Goal: Information Seeking & Learning: Learn about a topic

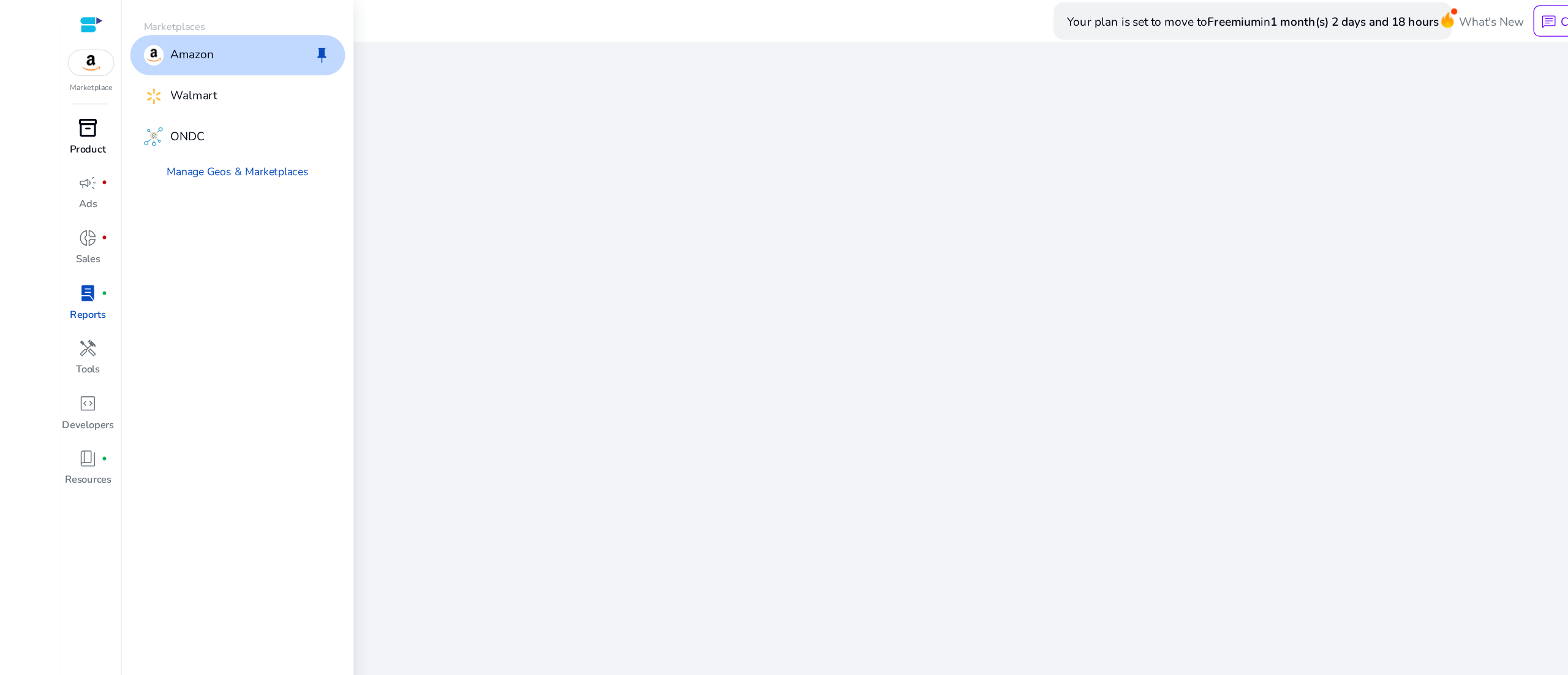
click at [80, 111] on div "inventory_2" at bounding box center [71, 102] width 37 height 21
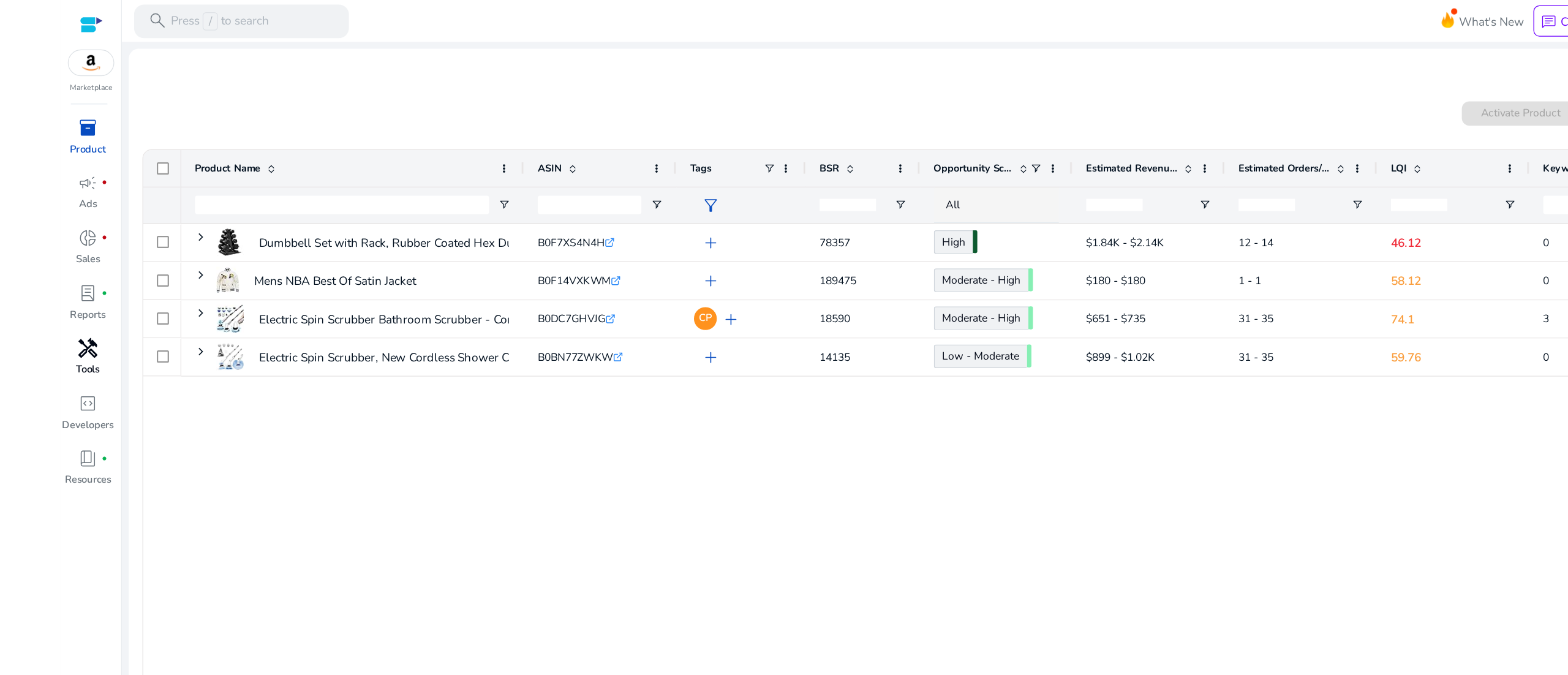
click at [75, 279] on span "handyman" at bounding box center [71, 280] width 16 height 16
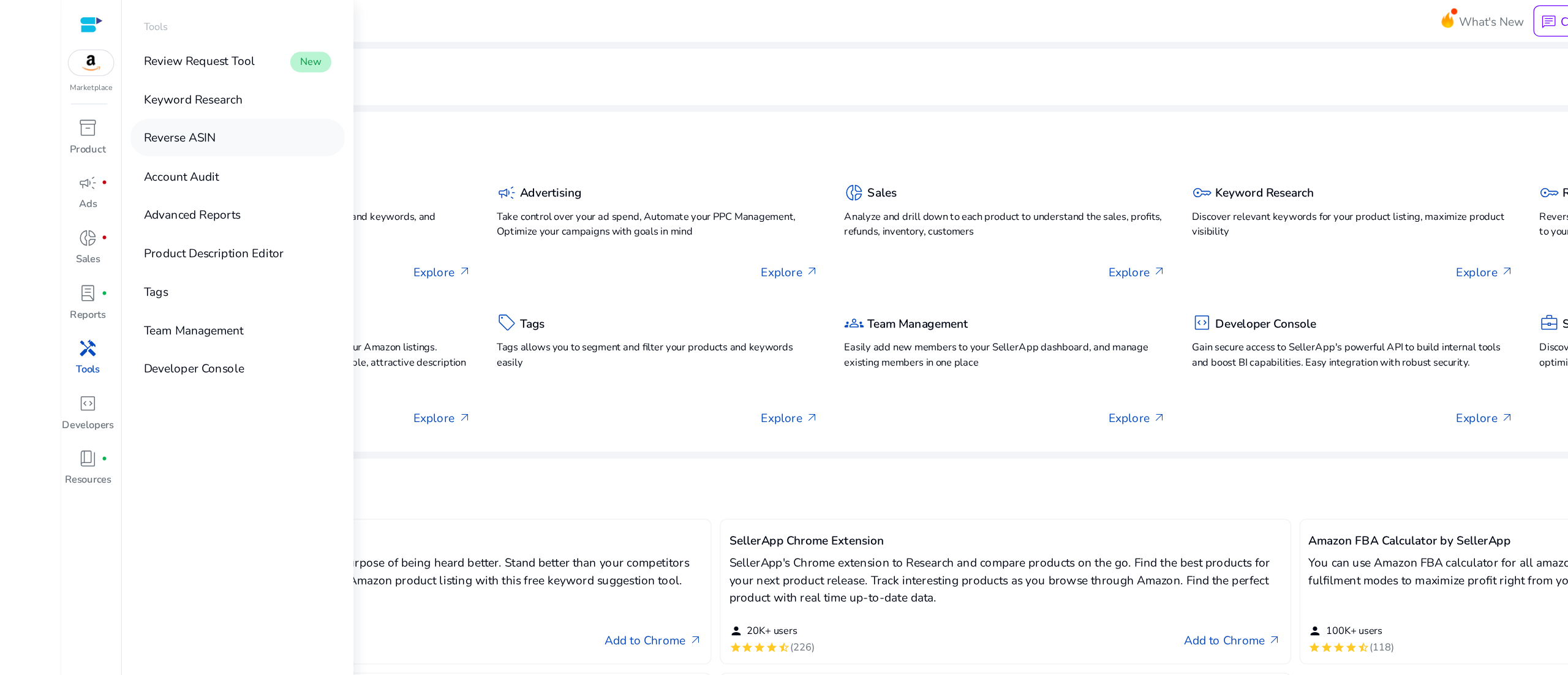
click at [166, 111] on p "Reverse ASIN" at bounding box center [144, 111] width 58 height 14
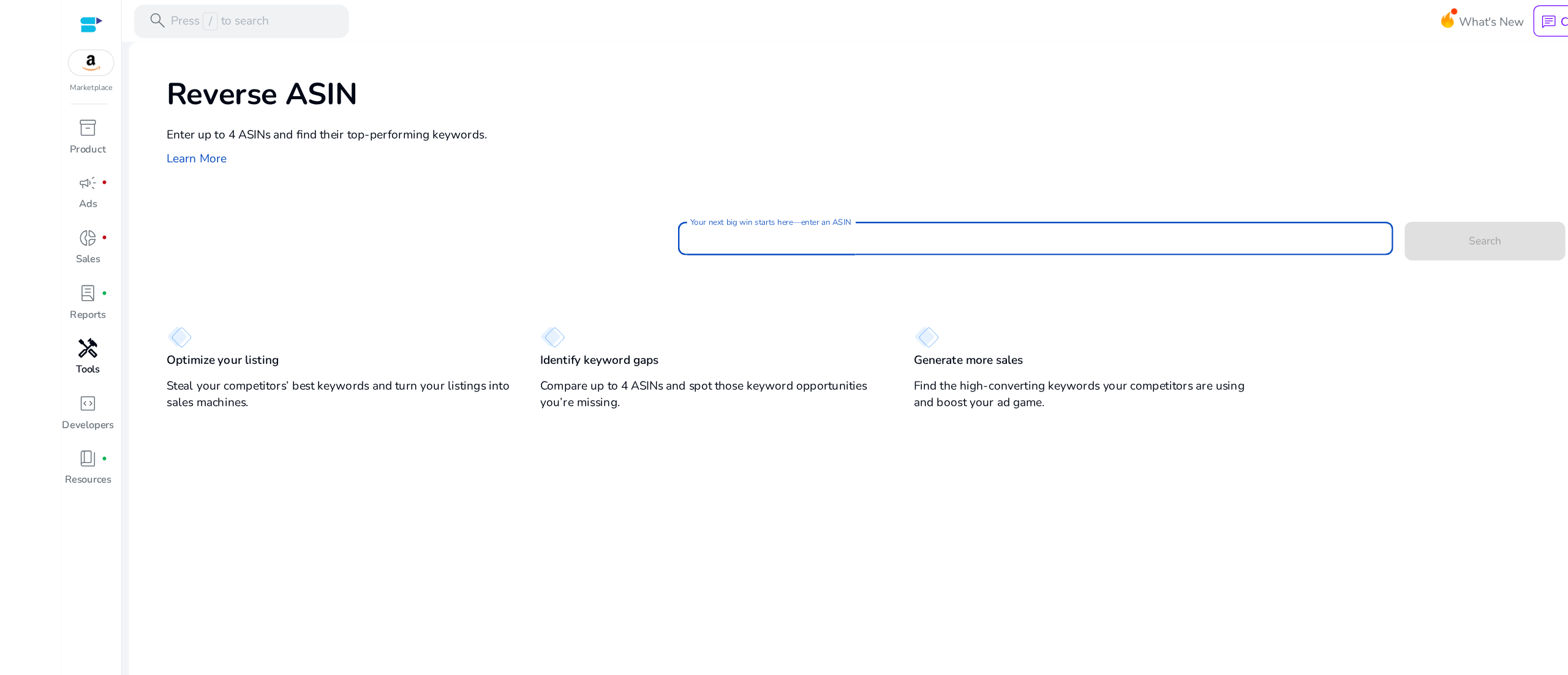
click at [593, 198] on input "Your next big win starts here—enter an ASIN" at bounding box center [833, 191] width 556 height 13
type input "**********"
click at [1178, 194] on span at bounding box center [1195, 195] width 130 height 30
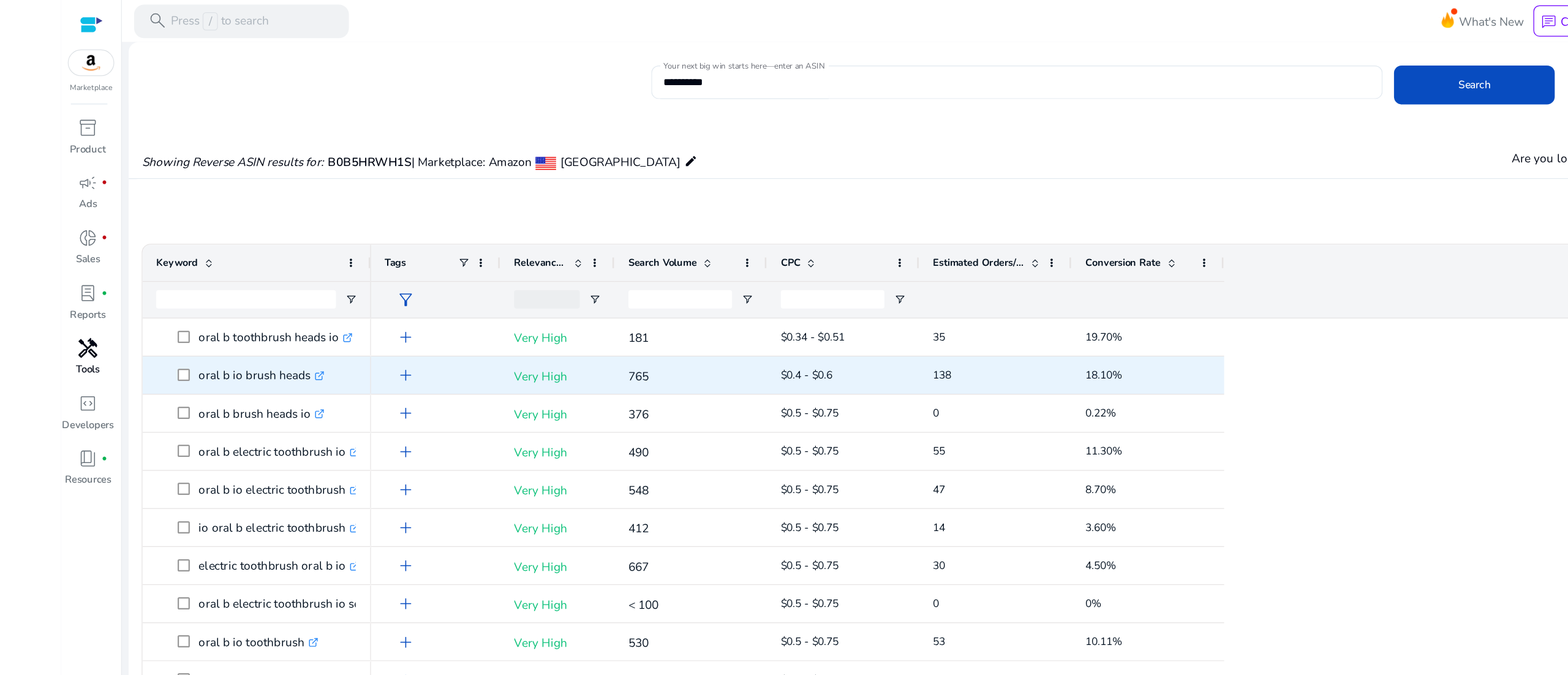
click at [743, 291] on div "138" at bounding box center [800, 302] width 123 height 30
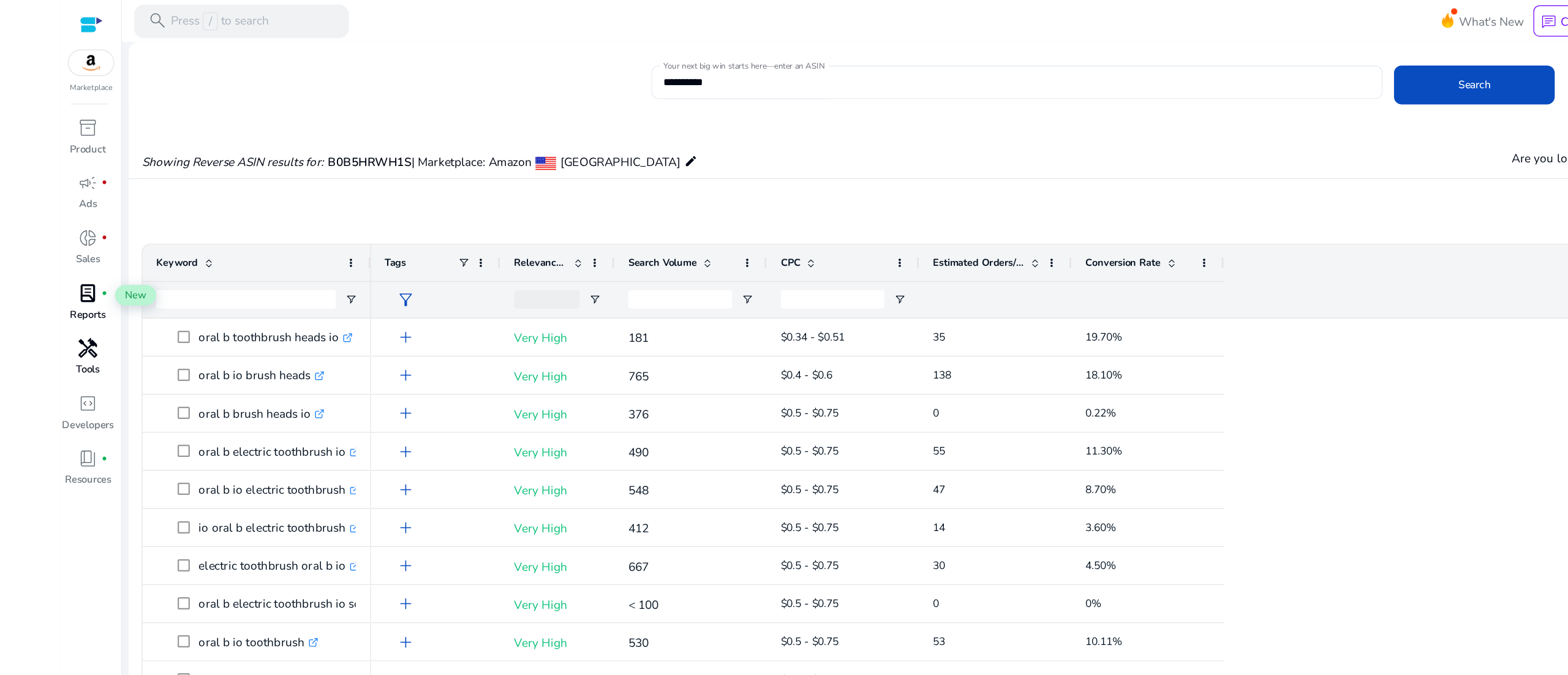
click at [79, 244] on div "lab_profile fiber_manual_record" at bounding box center [71, 236] width 37 height 21
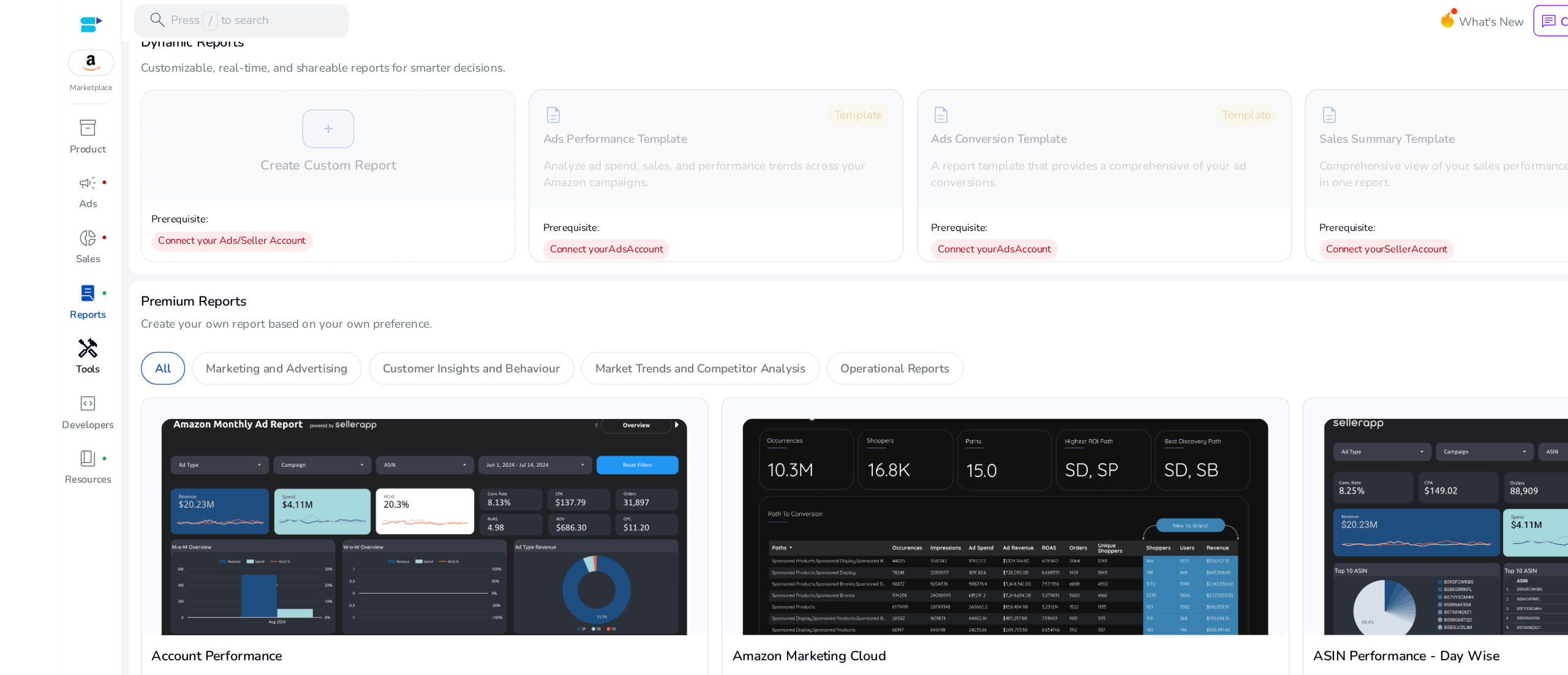
scroll to position [186, 0]
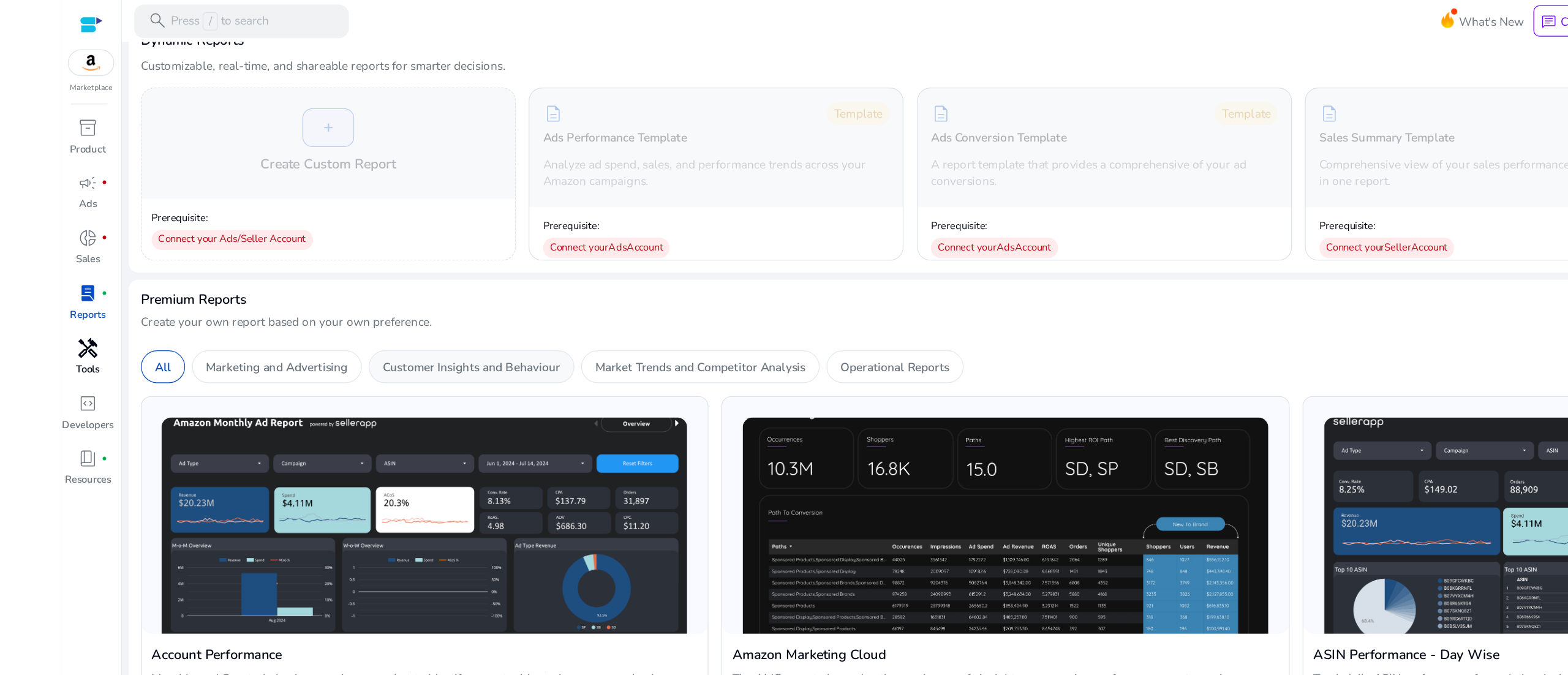
click at [426, 291] on p "Customer Insights and Behaviour" at bounding box center [379, 295] width 143 height 14
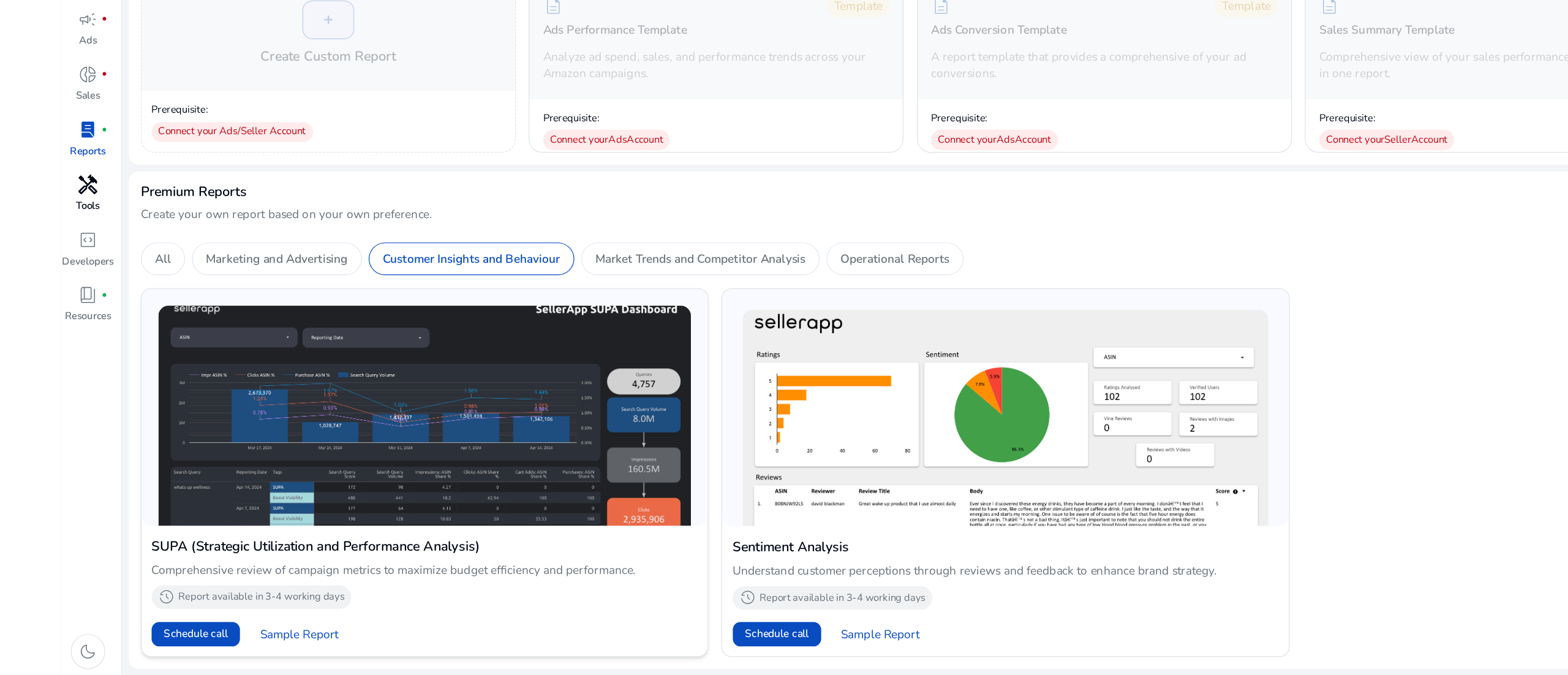
scroll to position [0, 0]
click at [269, 644] on span "Sample Report" at bounding box center [241, 641] width 63 height 13
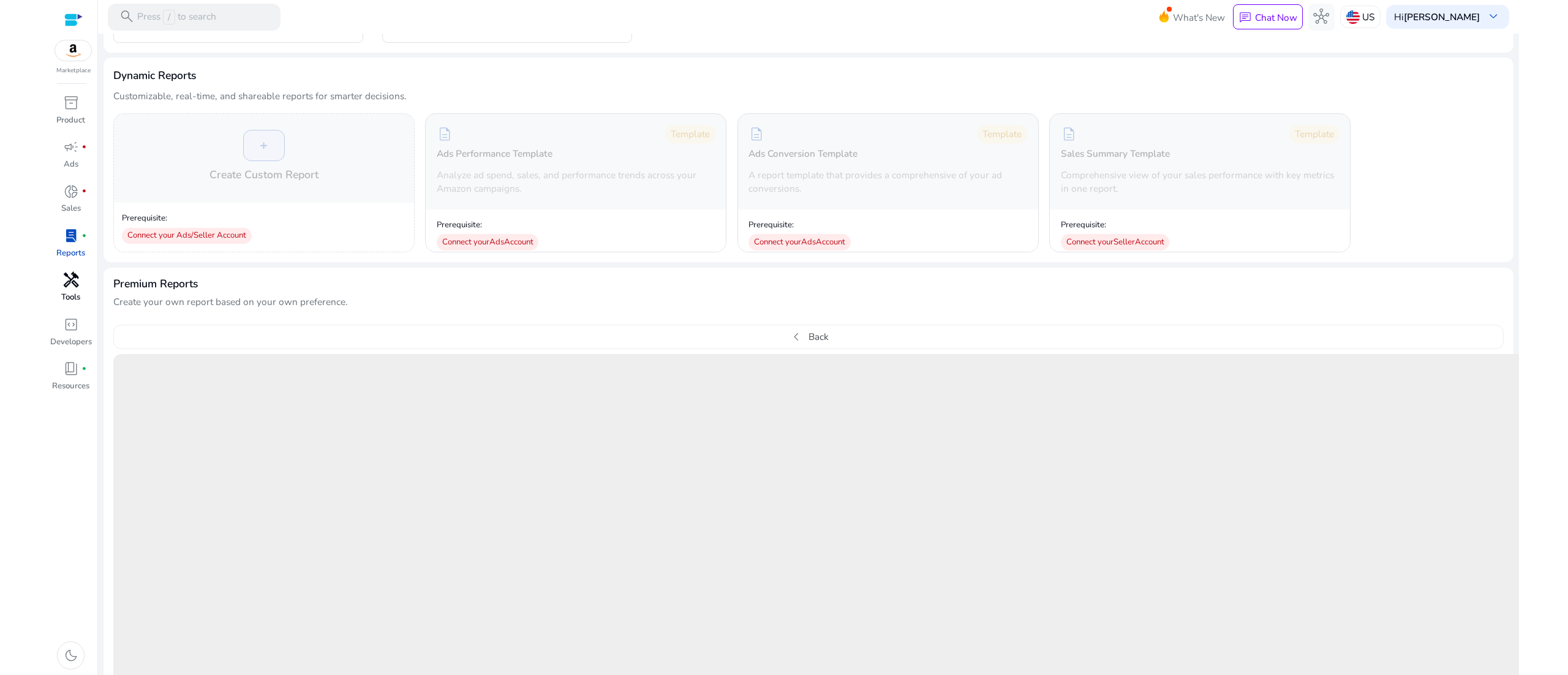
scroll to position [459, 0]
